Goal: Task Accomplishment & Management: Find specific page/section

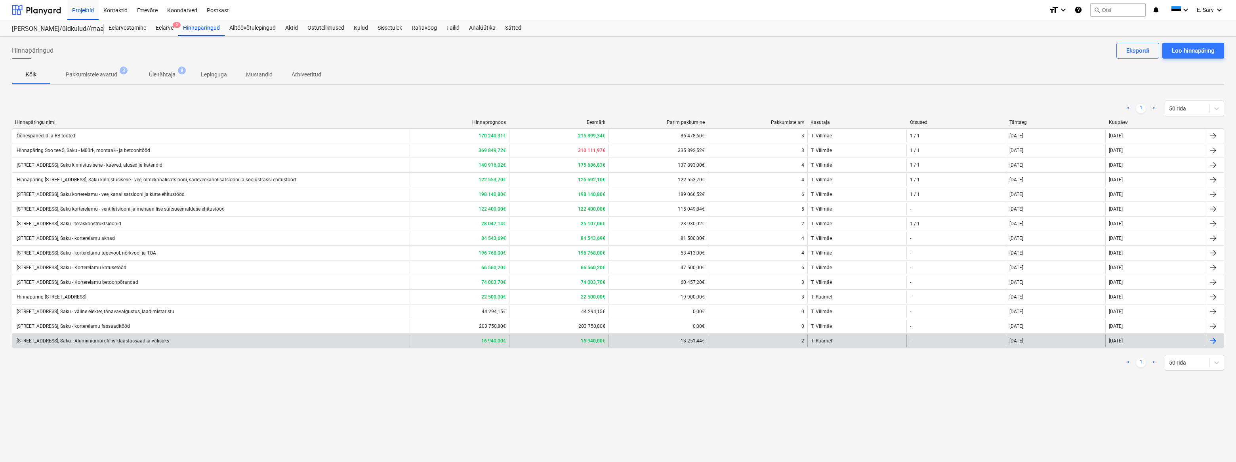
click at [148, 340] on div "[STREET_ADDRESS], Saku - Alumiiniumprofiilis klaasfassaad ja välisuks" at bounding box center [92, 341] width 154 height 6
